Goal: Information Seeking & Learning: Check status

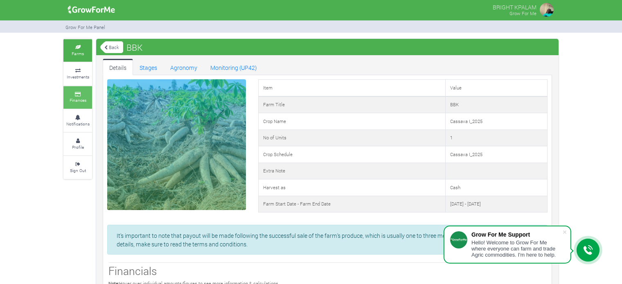
click at [84, 94] on icon at bounding box center [77, 94] width 25 height 4
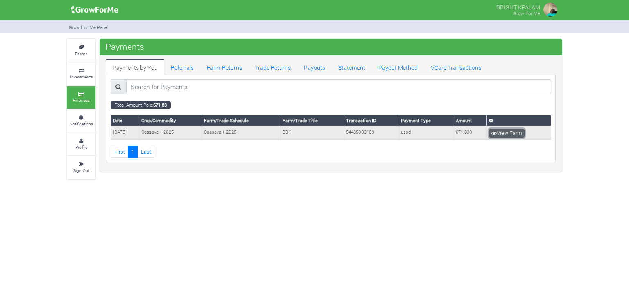
click at [494, 131] on icon at bounding box center [493, 133] width 5 height 5
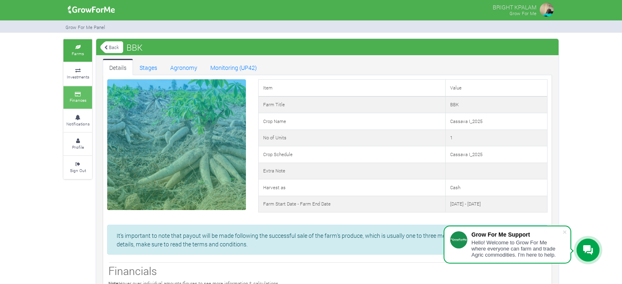
click at [80, 101] on small "Finances" at bounding box center [78, 100] width 17 height 6
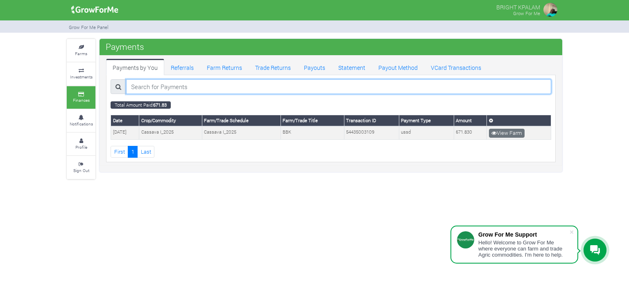
click at [160, 85] on input "search" at bounding box center [338, 86] width 425 height 15
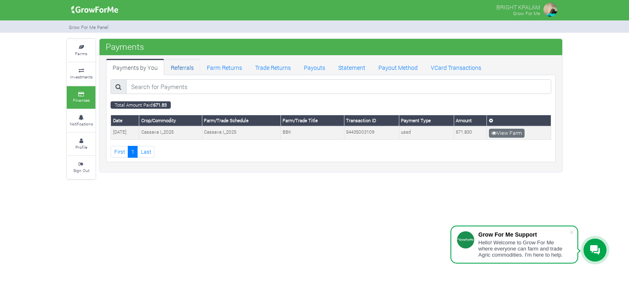
click at [183, 68] on link "Referrals" at bounding box center [182, 67] width 36 height 16
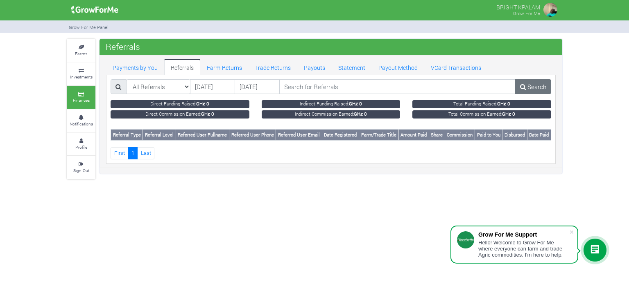
click at [314, 117] on small "Indirect Commission Earned: GHȼ 0" at bounding box center [330, 114] width 139 height 8
click at [223, 70] on link "Farm Returns" at bounding box center [224, 67] width 48 height 16
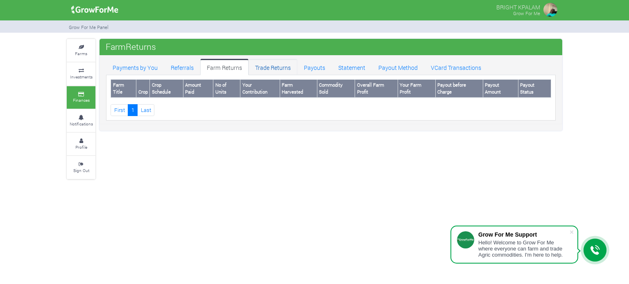
click at [274, 68] on link "Trade Returns" at bounding box center [272, 67] width 49 height 16
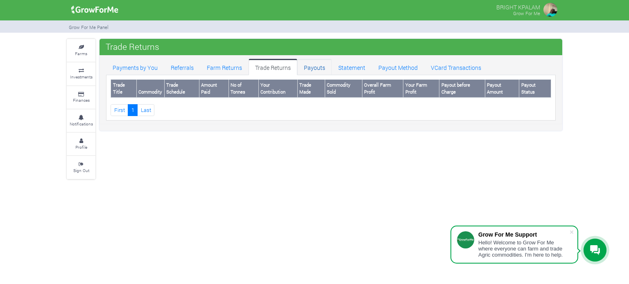
click at [312, 69] on link "Payouts" at bounding box center [314, 67] width 34 height 16
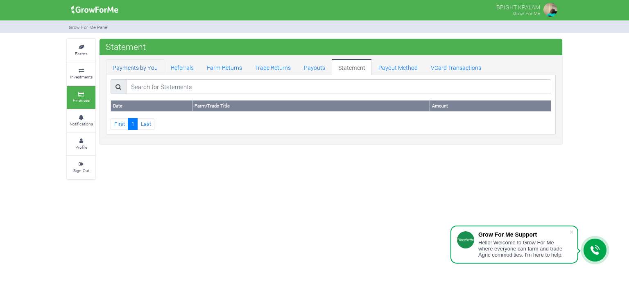
click at [140, 68] on link "Payments by You" at bounding box center [135, 67] width 58 height 16
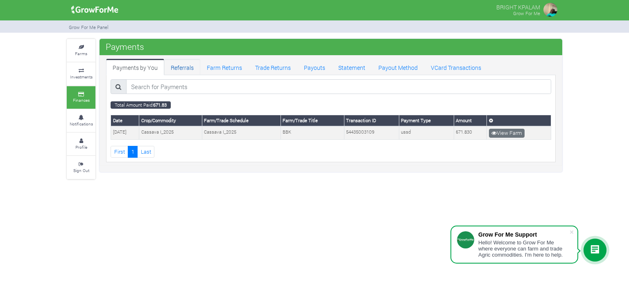
click at [182, 68] on link "Referrals" at bounding box center [182, 67] width 36 height 16
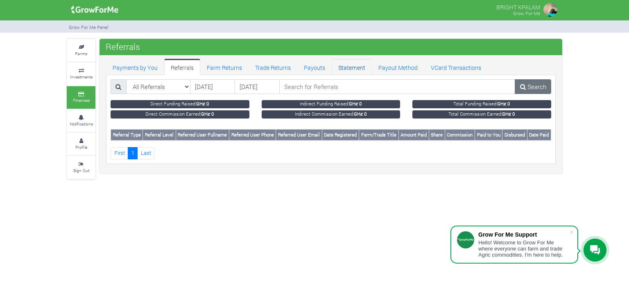
click at [342, 70] on link "Statement" at bounding box center [351, 67] width 40 height 16
